Goal: Navigation & Orientation: Find specific page/section

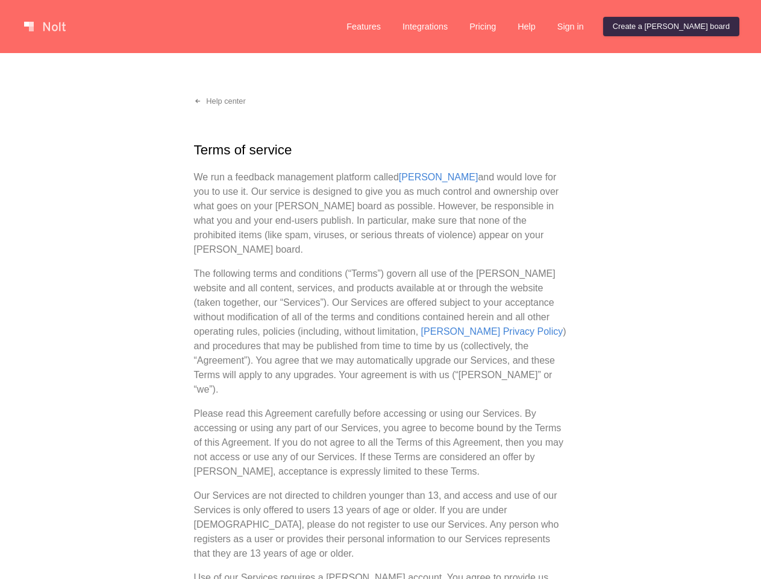
click at [380, 289] on p "The following terms and conditions (“Terms”) govern all use of the [PERSON_NAME…" at bounding box center [381, 331] width 374 height 130
click at [45, 27] on link at bounding box center [44, 26] width 51 height 19
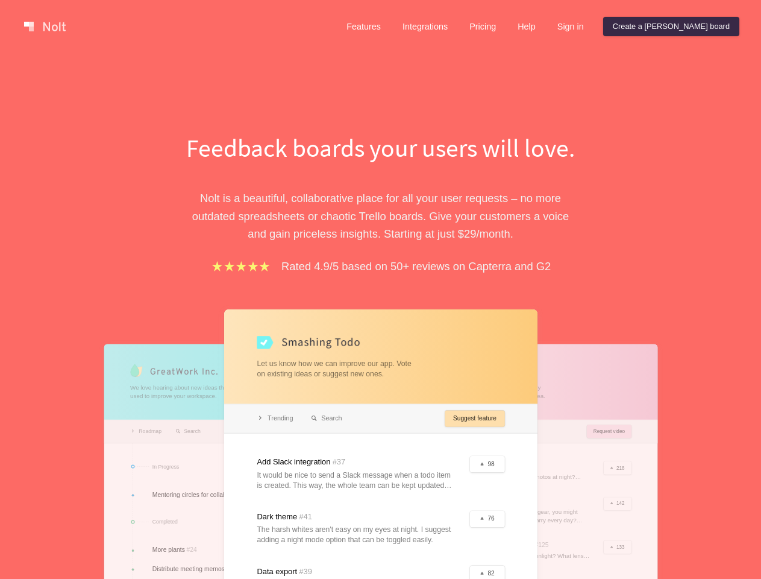
click at [546, 27] on link "Help" at bounding box center [526, 26] width 37 height 19
